Goal: Information Seeking & Learning: Check status

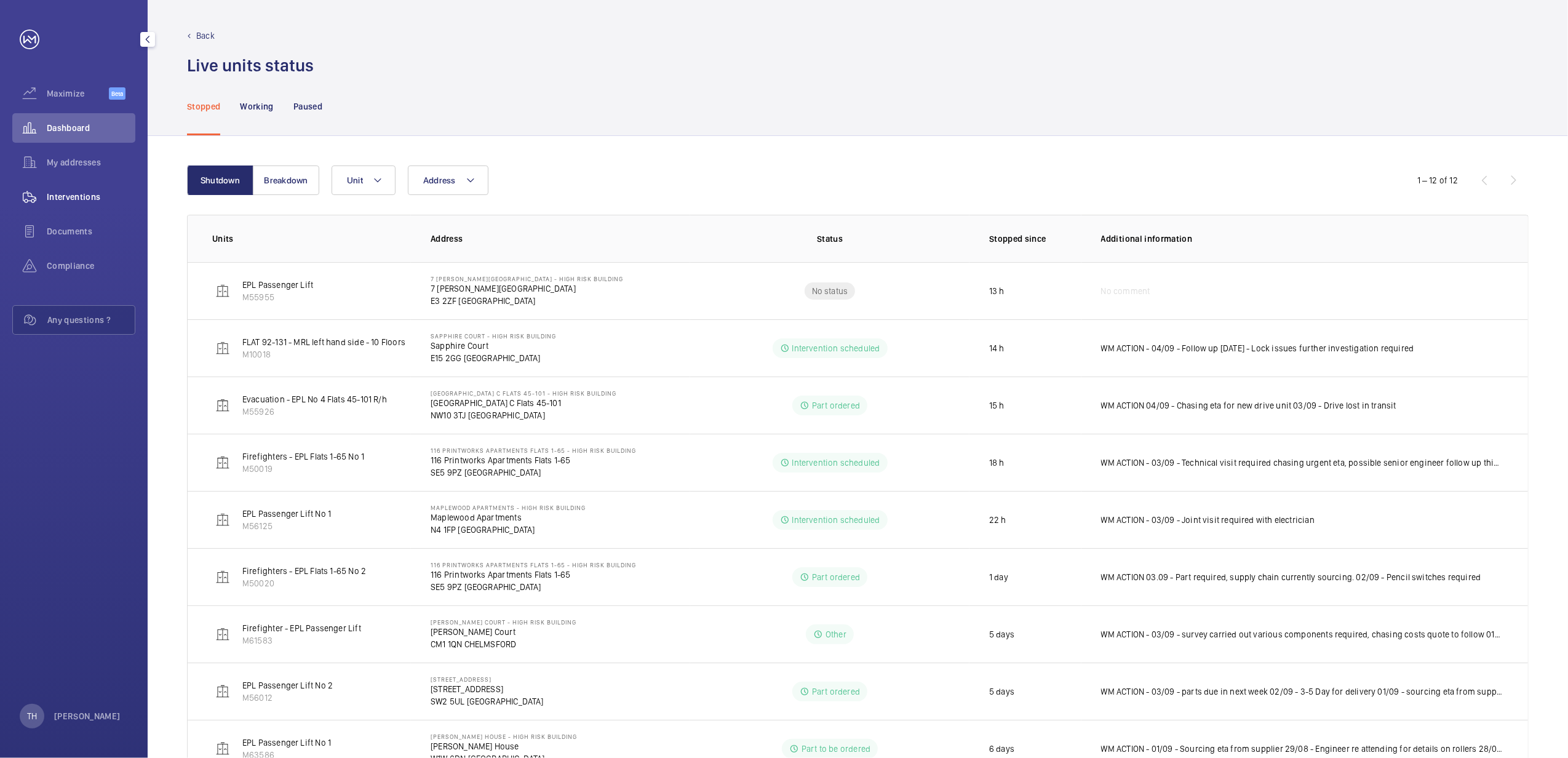
click at [46, 193] on wm-front-icon-button at bounding box center [29, 197] width 35 height 30
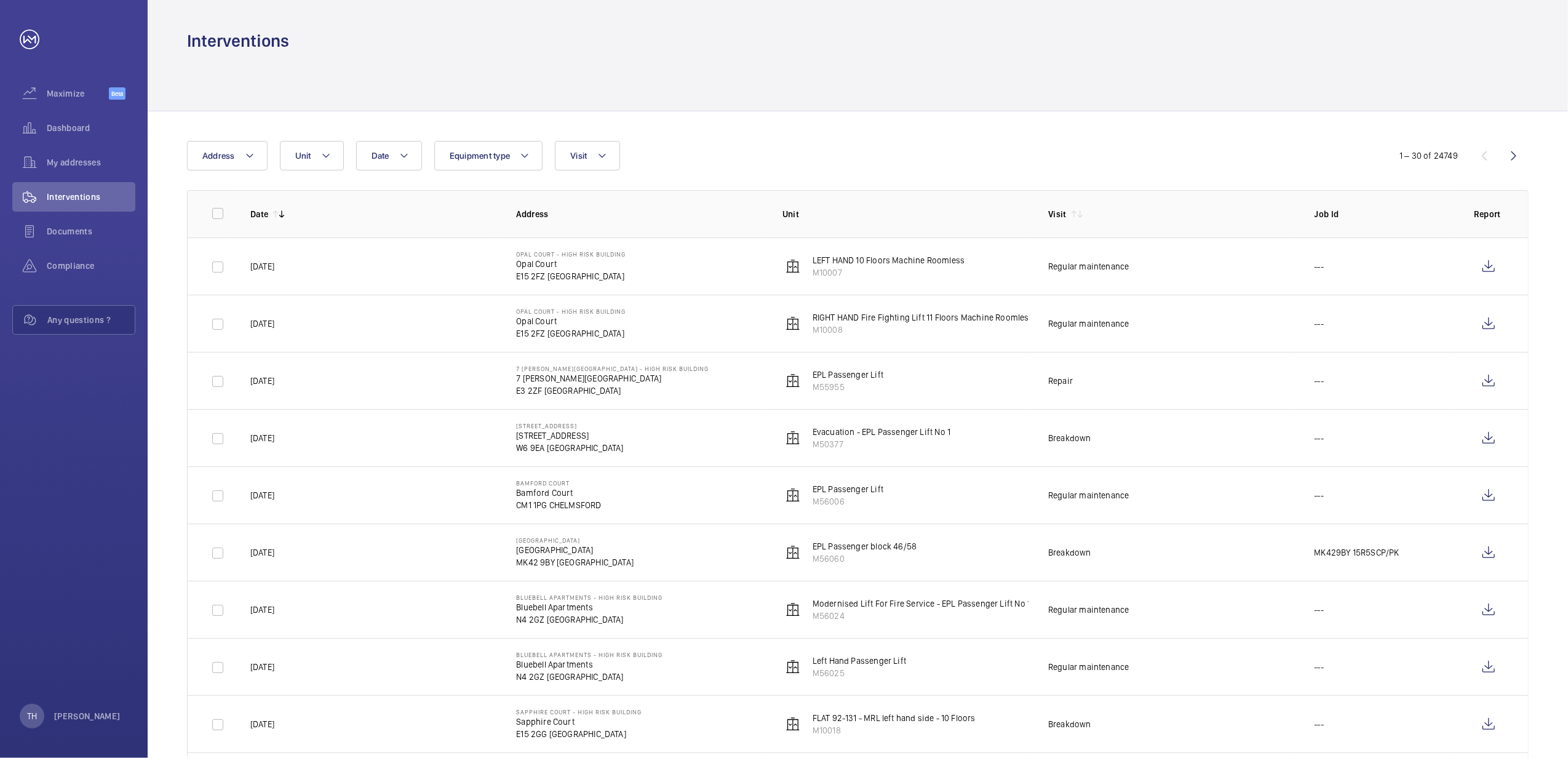
click at [530, 50] on div "Interventions" at bounding box center [858, 41] width 1342 height 23
click at [249, 153] on mat-icon at bounding box center [250, 155] width 10 height 15
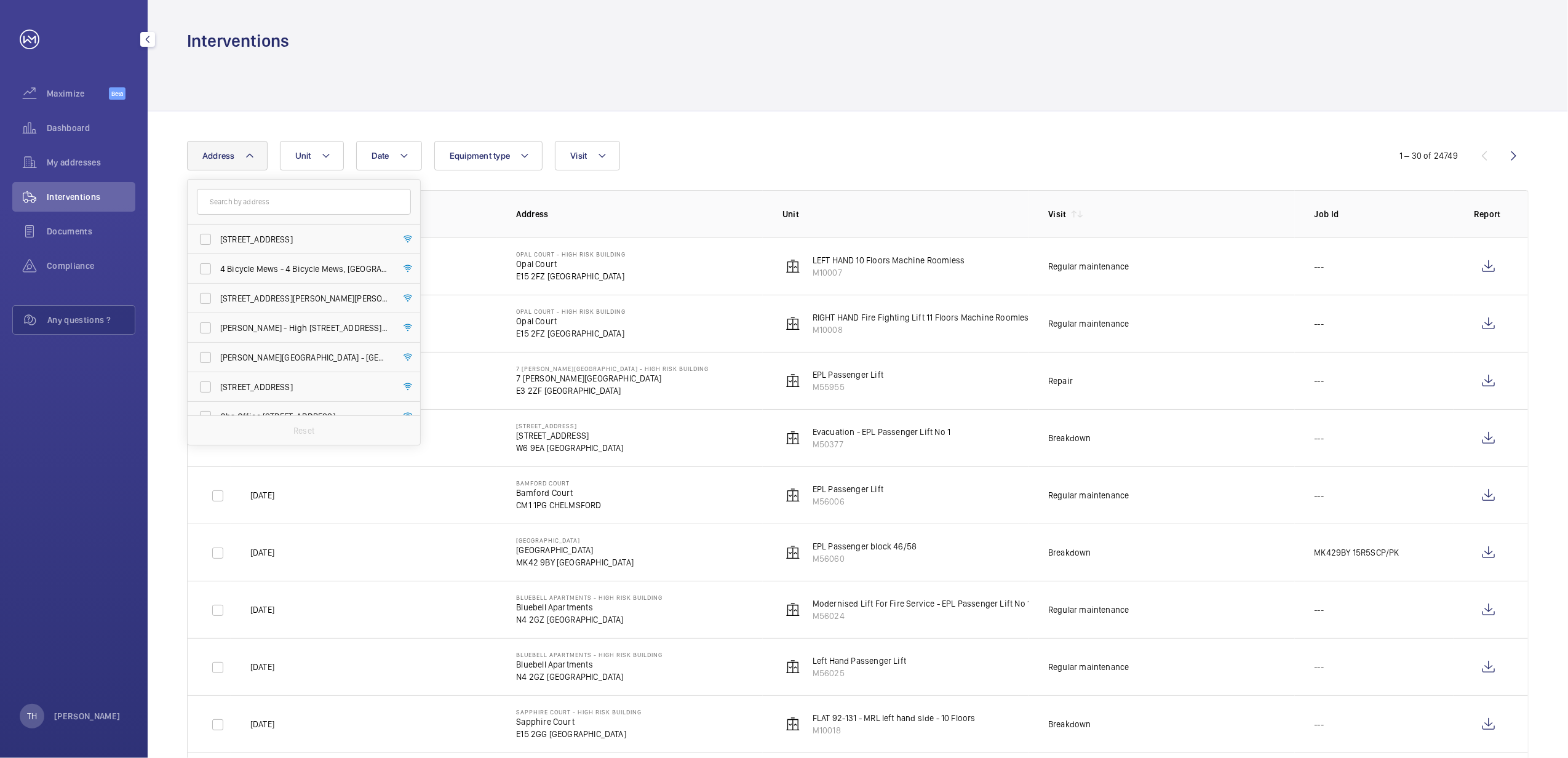
click at [25, 37] on link at bounding box center [30, 40] width 20 height 20
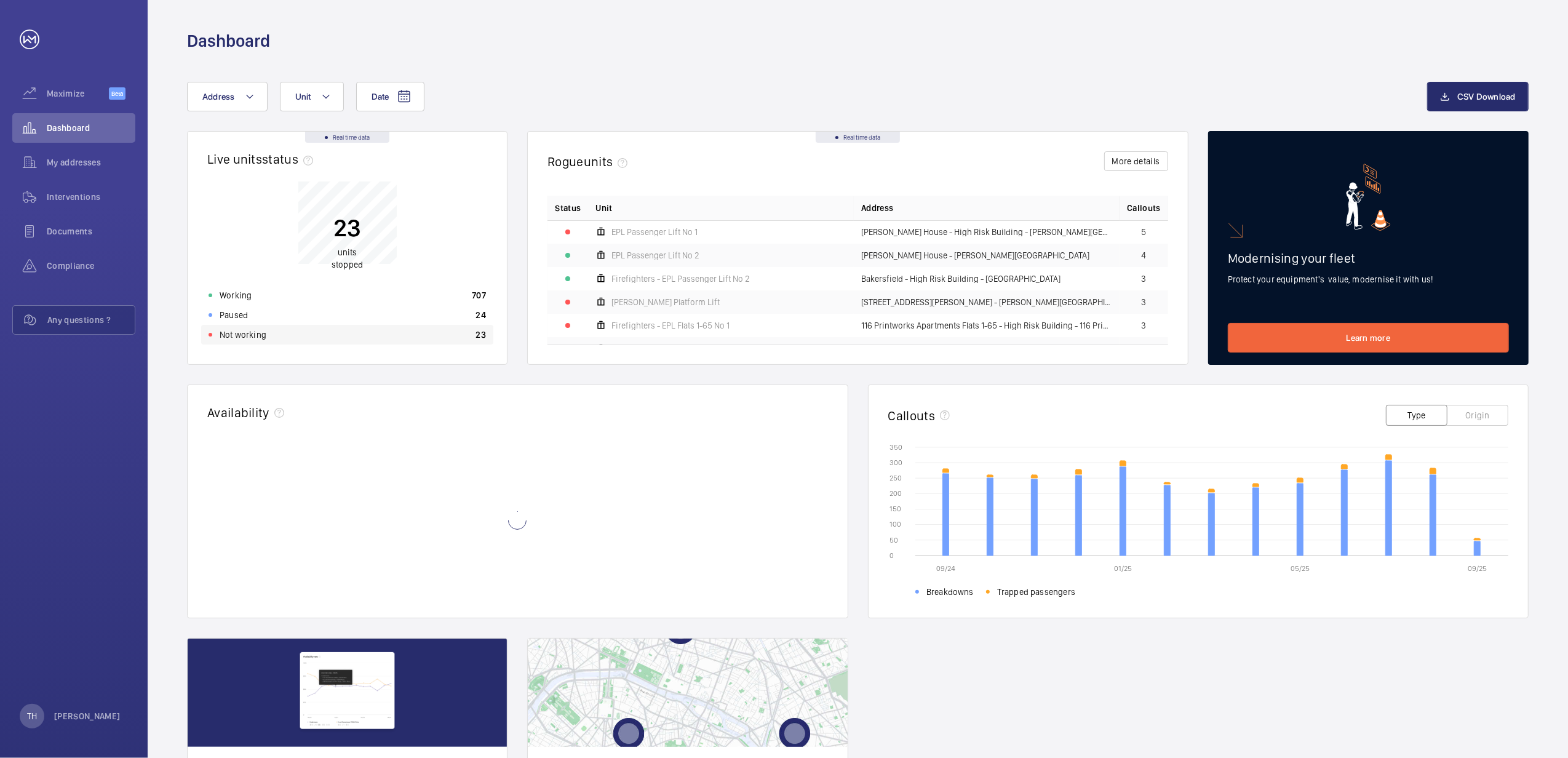
click at [267, 335] on div "Not working 23" at bounding box center [347, 335] width 292 height 20
